Goal: Information Seeking & Learning: Find specific fact

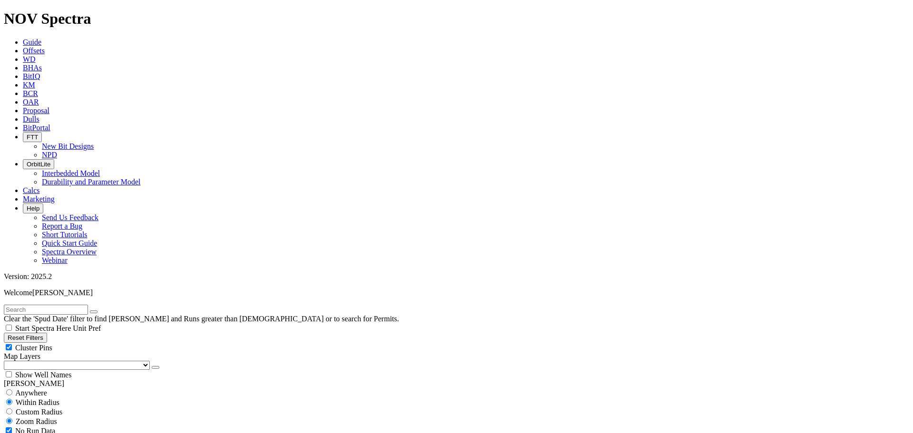
click at [68, 305] on input "text" at bounding box center [46, 310] width 84 height 10
paste input "A288513"
type input "A288513"
click at [103, 312] on icon "submit" at bounding box center [103, 312] width 0 height 0
click at [47, 333] on button "Reset Filters" at bounding box center [25, 338] width 43 height 10
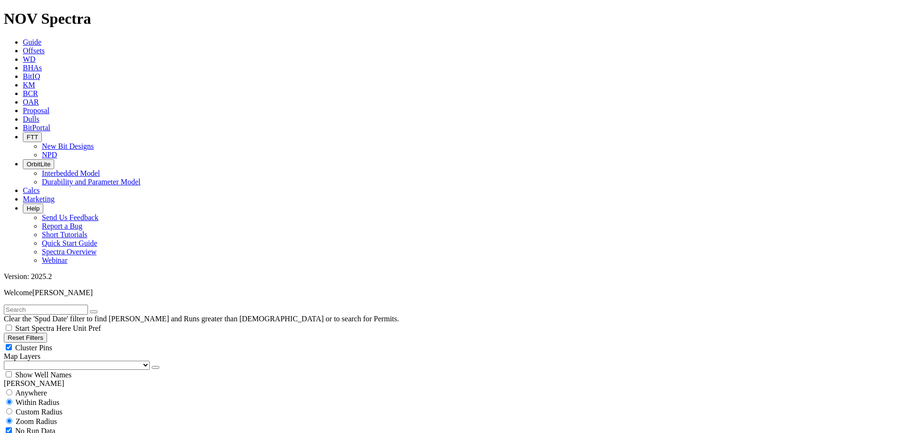
click at [74, 305] on input "text" at bounding box center [46, 310] width 84 height 10
paste input "A288513"
type input "A288513"
click at [103, 312] on icon "submit" at bounding box center [103, 312] width 0 height 0
click at [19, 388] on div "Anywhere" at bounding box center [457, 393] width 906 height 10
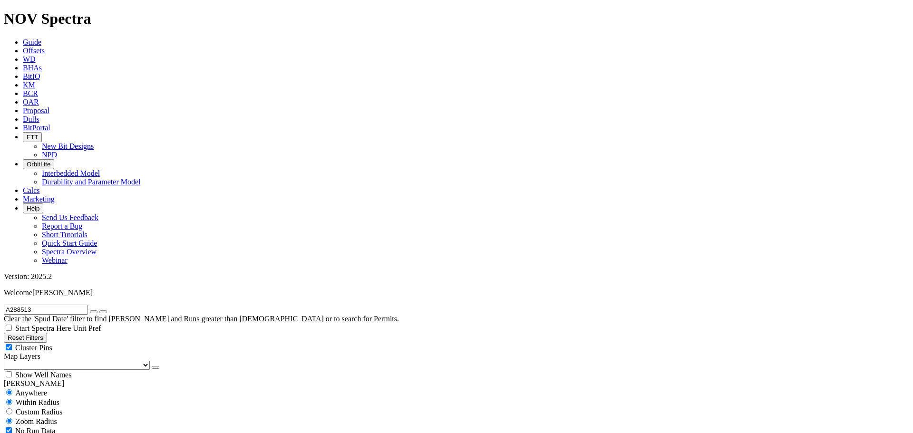
radio input "true"
radio input "false"
click at [107, 311] on button "submit" at bounding box center [103, 312] width 8 height 3
click at [66, 305] on input "A288513" at bounding box center [46, 310] width 84 height 10
drag, startPoint x: 66, startPoint y: 41, endPoint x: -89, endPoint y: 26, distance: 155.8
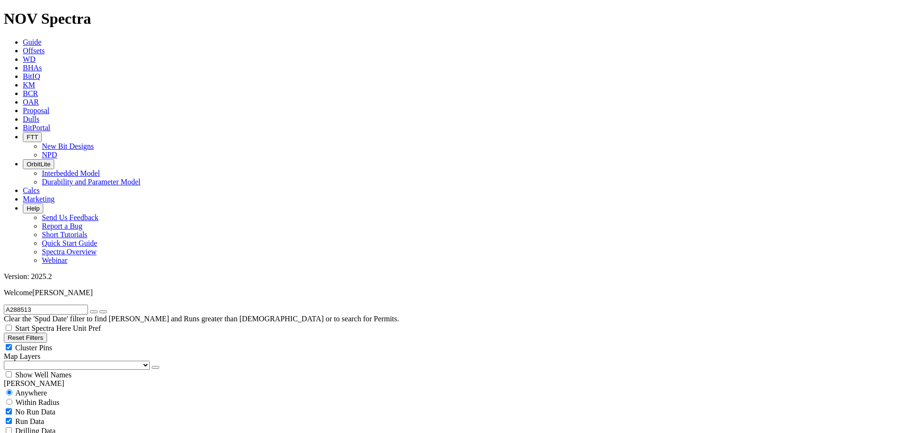
type input "[DATE]"
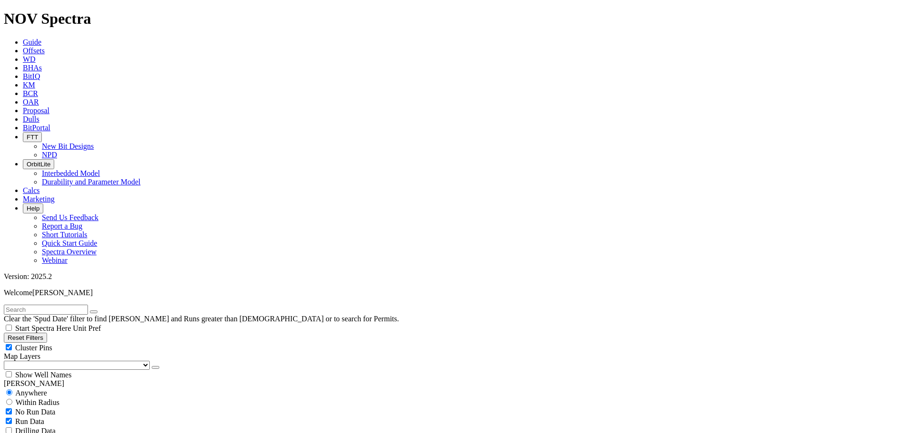
type input "[DATE]"
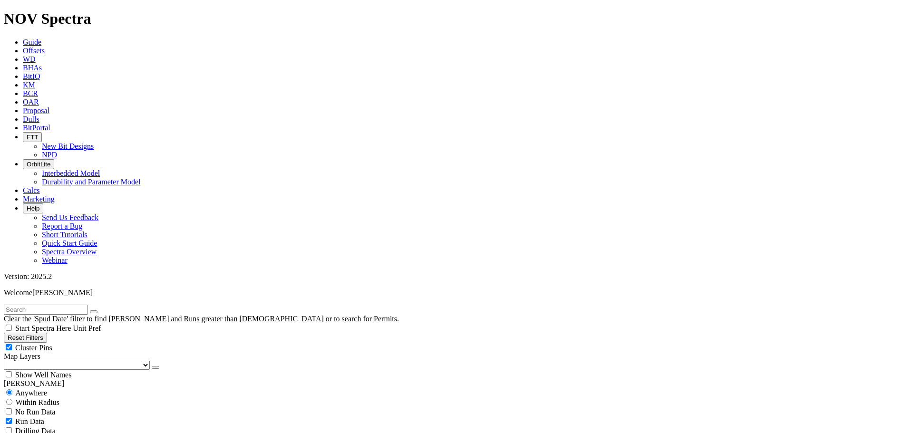
checkbox input "false"
radio input "false"
radio input "true"
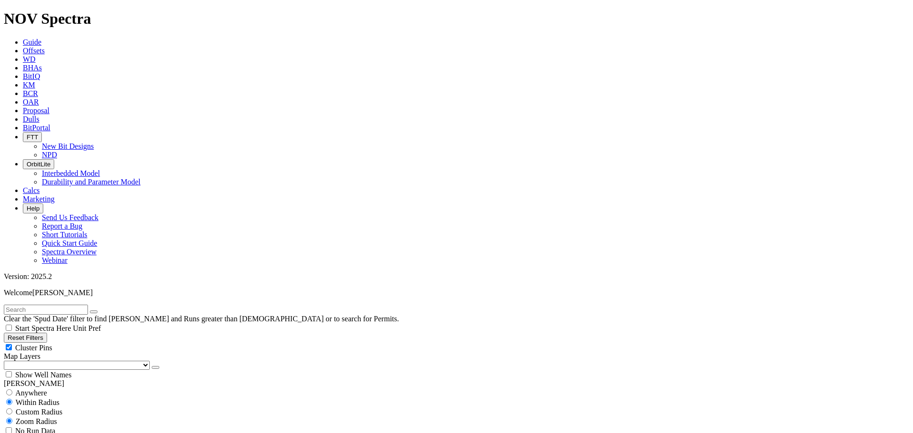
click at [37, 305] on input "text" at bounding box center [46, 310] width 84 height 10
click at [99, 311] on button "submit" at bounding box center [103, 312] width 8 height 3
click at [28, 305] on input "tk66-k1" at bounding box center [46, 310] width 84 height 10
click at [15, 305] on input "tk66-bk1" at bounding box center [46, 310] width 84 height 10
drag, startPoint x: 29, startPoint y: 41, endPoint x: -63, endPoint y: 41, distance: 92.3
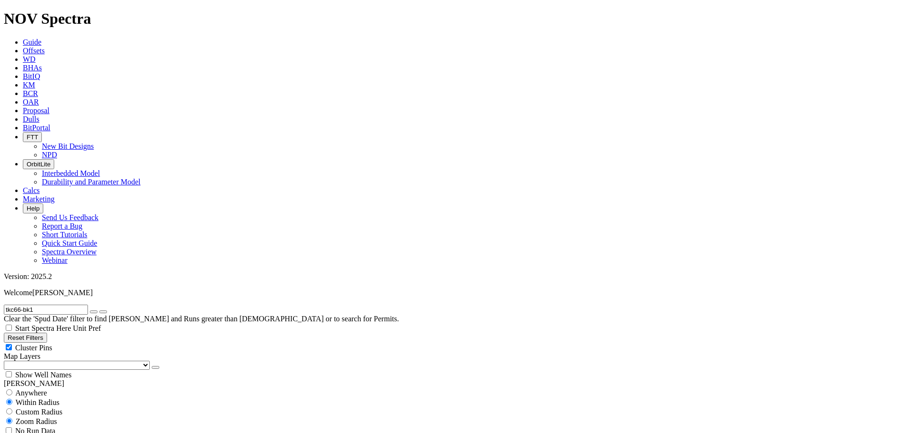
click at [15, 305] on input "bk1" at bounding box center [46, 310] width 84 height 10
type input "bn1"
click at [99, 311] on button "submit" at bounding box center [103, 312] width 8 height 3
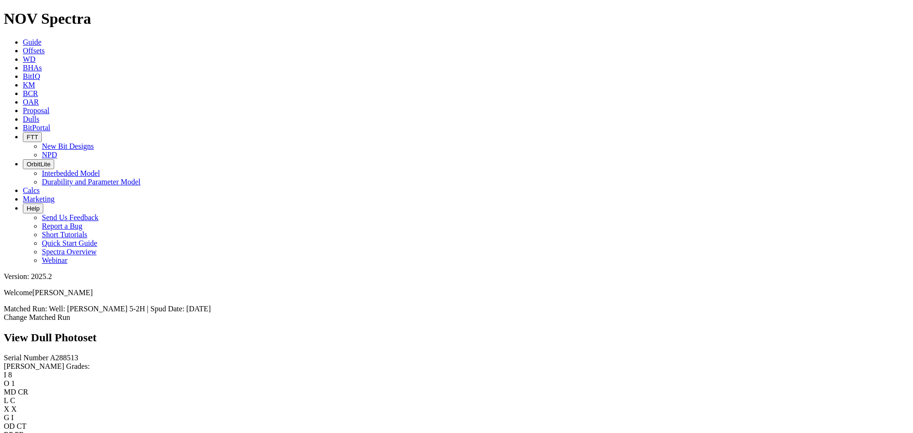
scroll to position [125, 0]
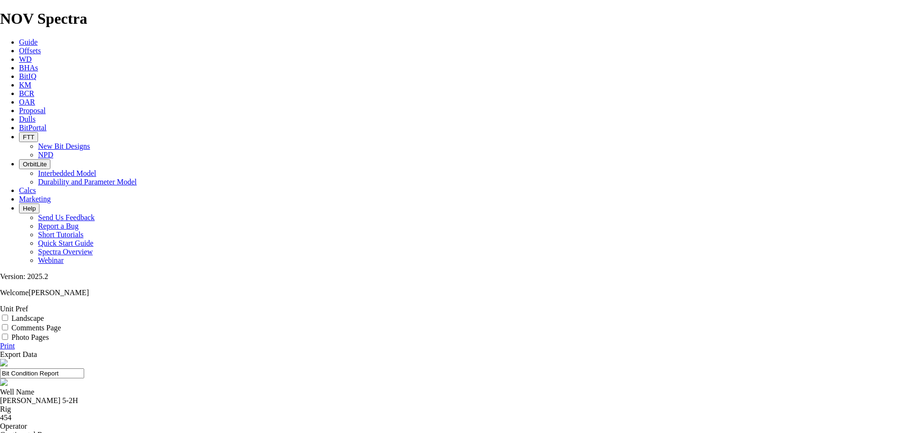
copy div "A288513"
